Goal: Task Accomplishment & Management: Use online tool/utility

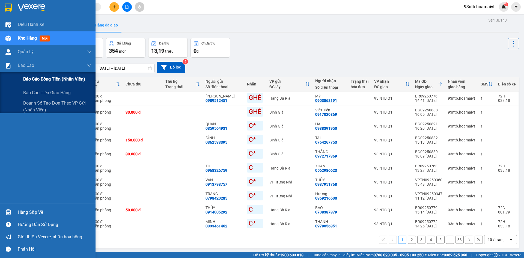
click at [34, 78] on span "Báo cáo dòng tiền (nhân viên)" at bounding box center [54, 79] width 62 height 7
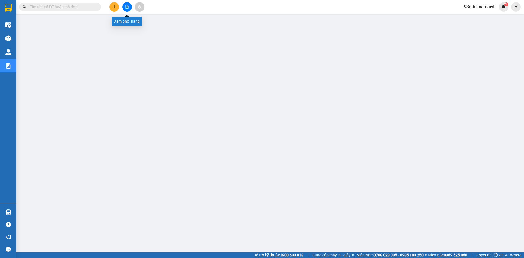
click at [126, 8] on icon "file-add" at bounding box center [127, 7] width 3 height 4
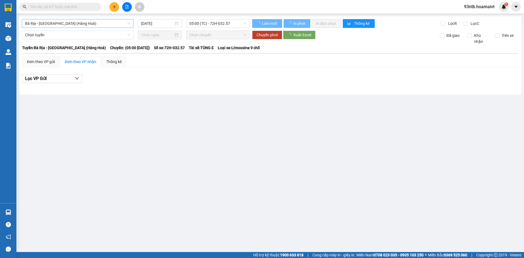
click at [72, 22] on span "Bà Rịa - Sài Gòn (Hàng Hoá)" at bounding box center [77, 23] width 105 height 8
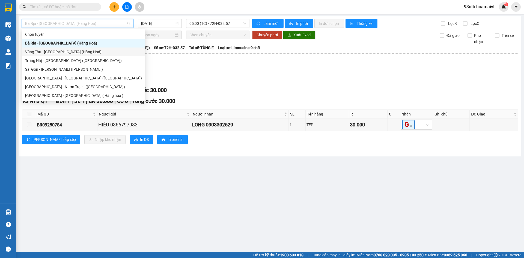
click at [72, 51] on div "Vũng Tàu - Sài Gòn (Hàng Hoá)" at bounding box center [83, 52] width 117 height 6
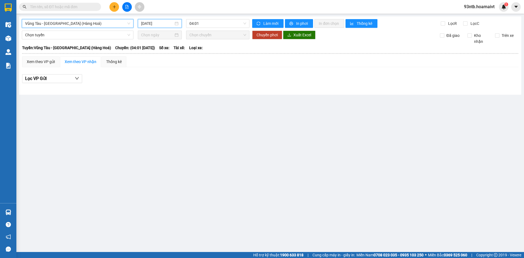
click at [153, 23] on input "12/09/2025" at bounding box center [157, 23] width 33 height 6
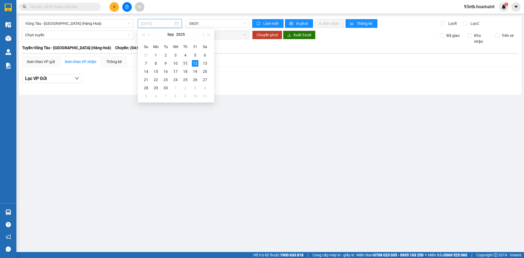
click at [187, 63] on div "11" at bounding box center [185, 63] width 7 height 7
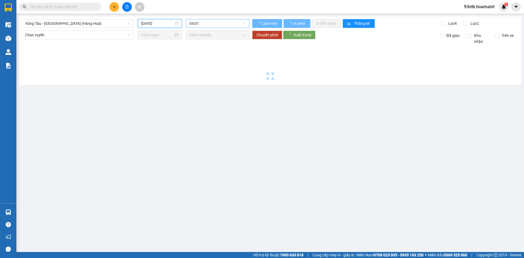
type input "11/09/2025"
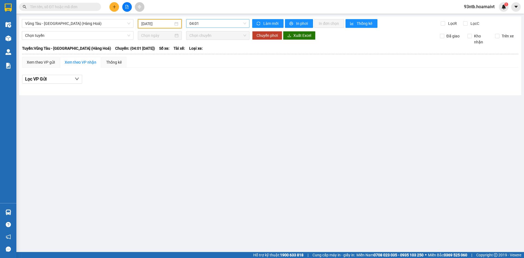
click at [201, 22] on span "04:01" at bounding box center [218, 23] width 57 height 8
click at [200, 51] on div "05:01" at bounding box center [211, 52] width 43 height 6
click at [73, 24] on span "Vũng Tàu - Sài Gòn (Hàng Hoá)" at bounding box center [77, 23] width 105 height 8
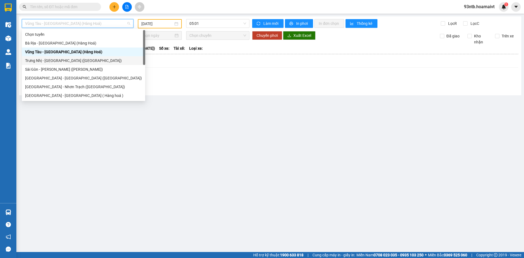
click at [57, 59] on div "Trưng Nhị - Sài Gòn (Hàng Hoá)" at bounding box center [83, 61] width 117 height 6
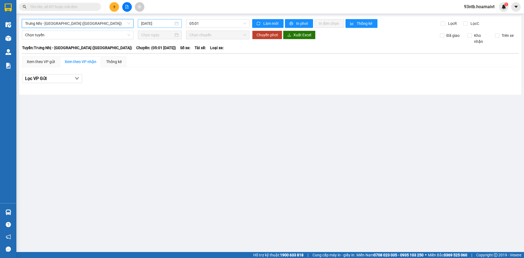
click at [164, 24] on input "12/09/2025" at bounding box center [157, 23] width 33 height 6
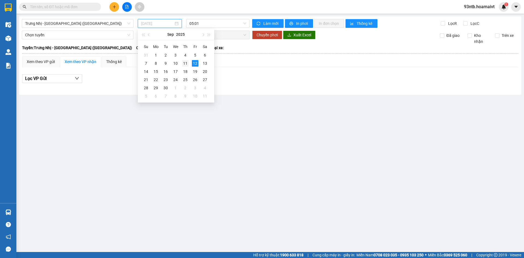
click at [187, 62] on div "11" at bounding box center [185, 63] width 7 height 7
type input "11/09/2025"
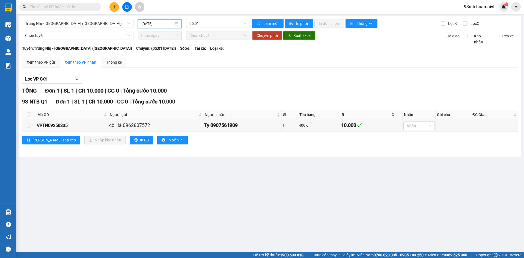
click at [76, 6] on input "text" at bounding box center [62, 7] width 64 height 6
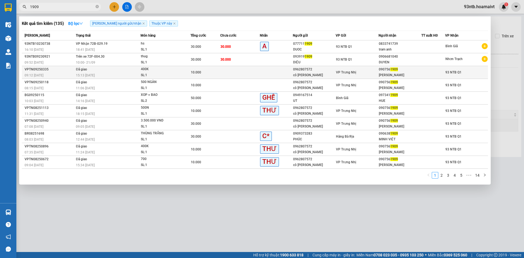
type input "1909"
click at [111, 70] on td "Đã giao 15:13 - 11/09" at bounding box center [108, 72] width 66 height 13
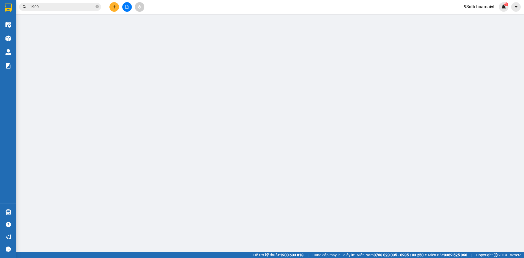
type input "0962807572"
type input "cô Hà"
type input "0907561909"
type input "Ty"
type input "10.000"
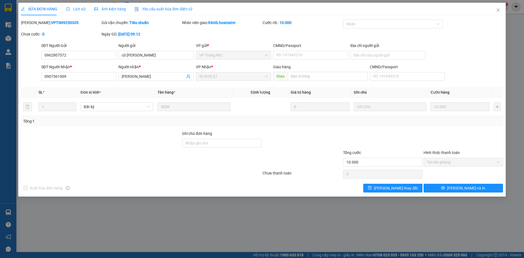
click at [78, 7] on span "Lịch sử" at bounding box center [75, 9] width 19 height 4
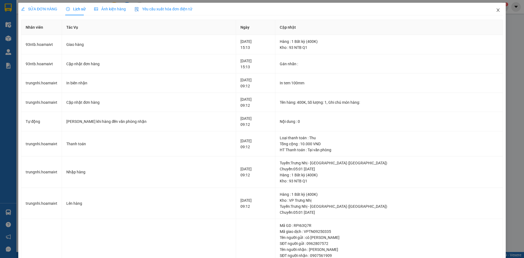
click at [496, 10] on icon "close" at bounding box center [498, 10] width 4 height 4
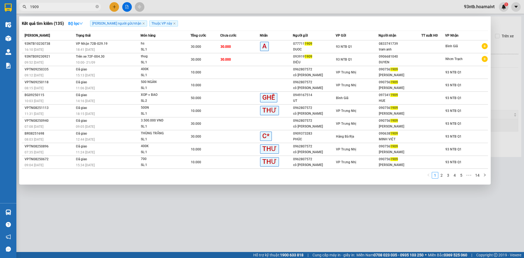
click at [69, 7] on input "1909" at bounding box center [62, 7] width 64 height 6
click at [274, 220] on div at bounding box center [262, 129] width 524 height 258
